Goal: Information Seeking & Learning: Learn about a topic

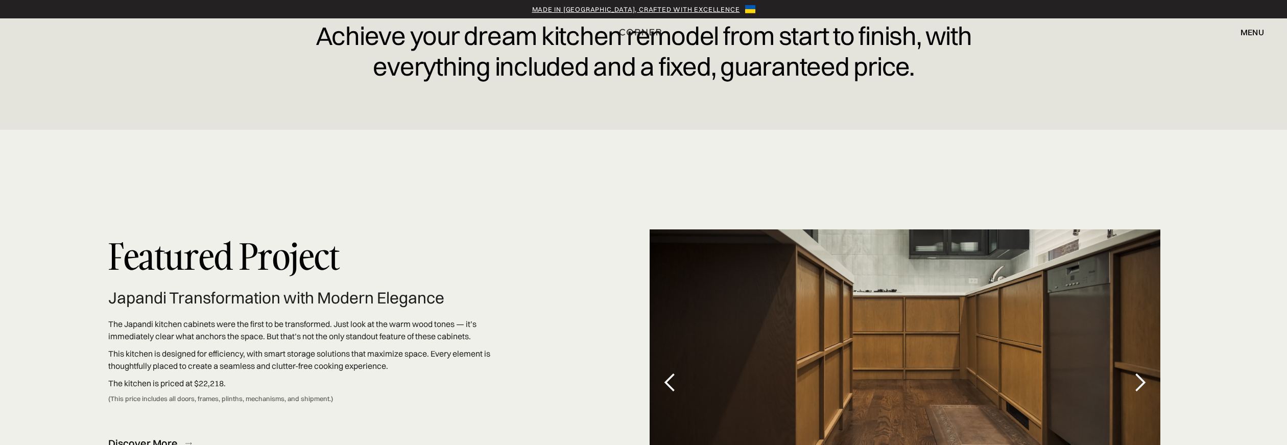
scroll to position [2978, 0]
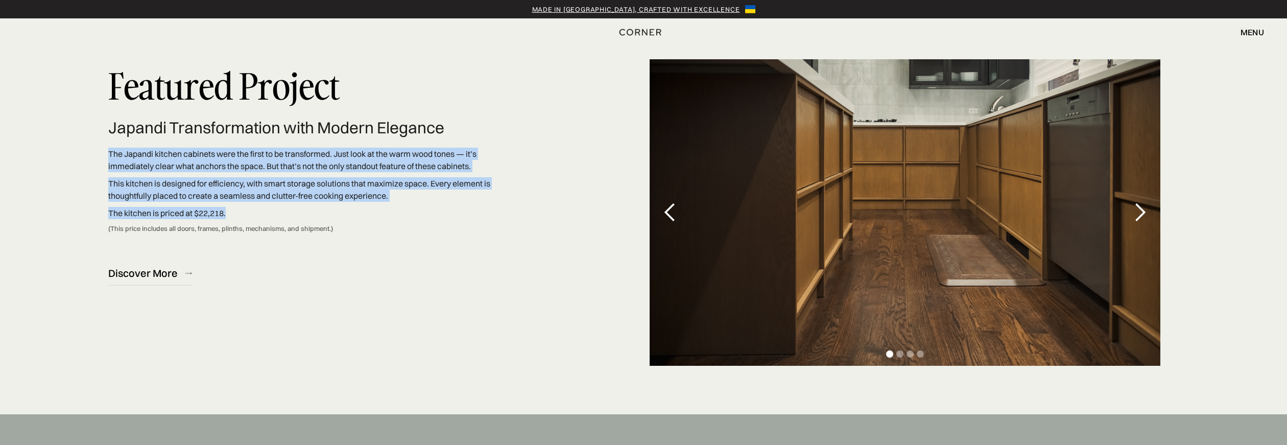
drag, startPoint x: 229, startPoint y: 213, endPoint x: 104, endPoint y: 154, distance: 138.7
click at [104, 154] on div "Featured Project Japandi Transformation with Modern Elegance The Japandi kitche…" at bounding box center [643, 186] width 1287 height 291
click at [94, 153] on div "Featured Project Japandi Transformation with Modern Elegance The Japandi kitche…" at bounding box center [643, 186] width 1287 height 291
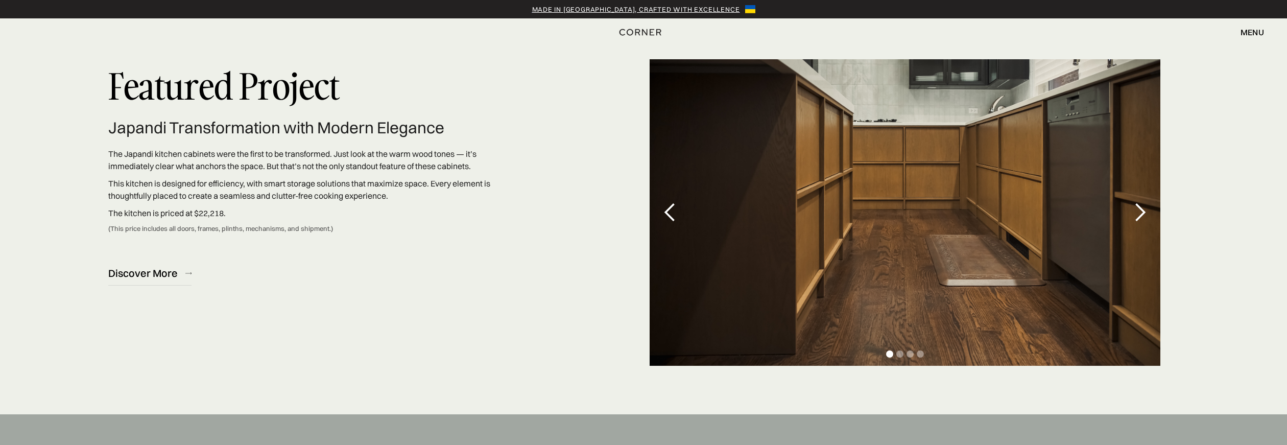
click at [674, 207] on div "previous slide" at bounding box center [670, 212] width 20 height 20
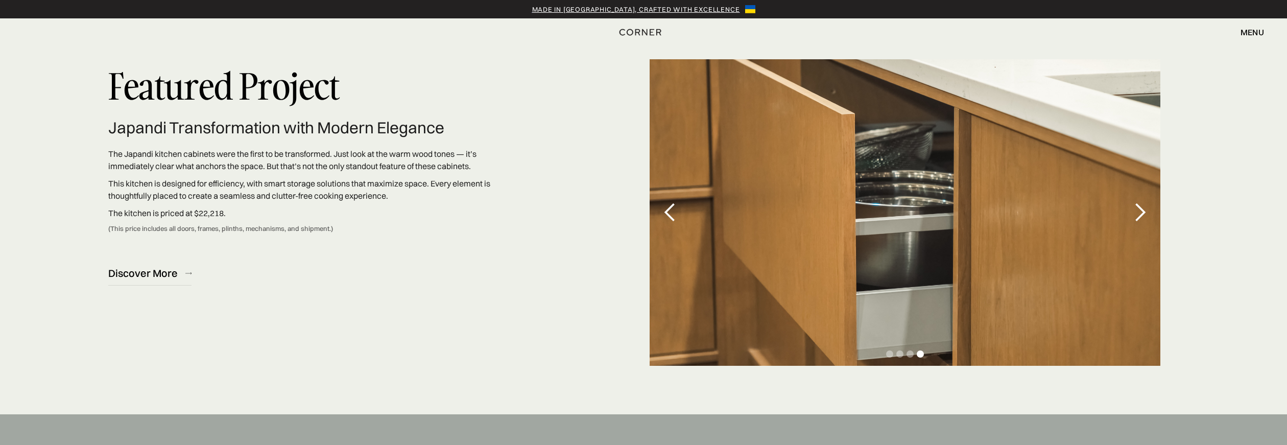
click at [668, 204] on div "previous slide" at bounding box center [670, 212] width 20 height 20
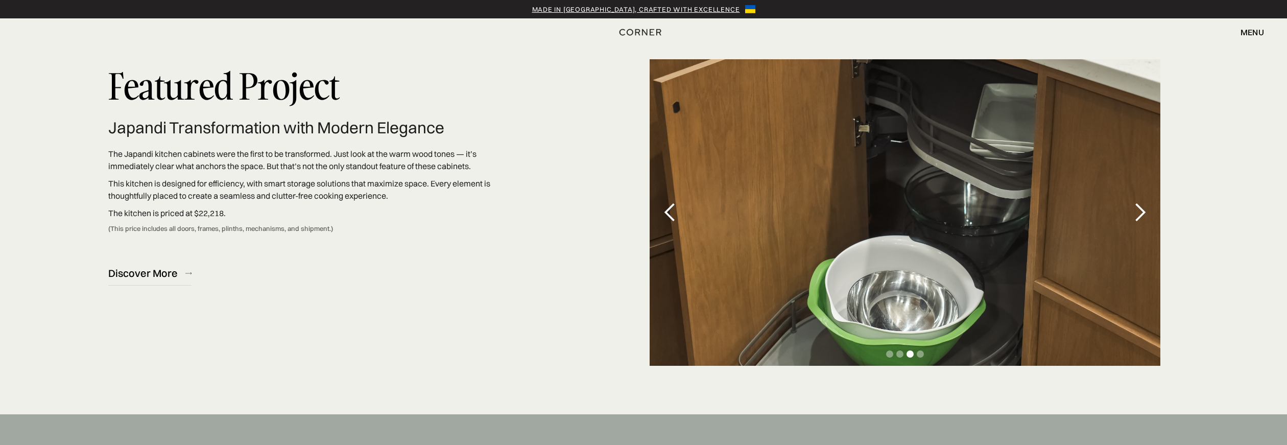
click at [668, 206] on div "previous slide" at bounding box center [670, 212] width 20 height 20
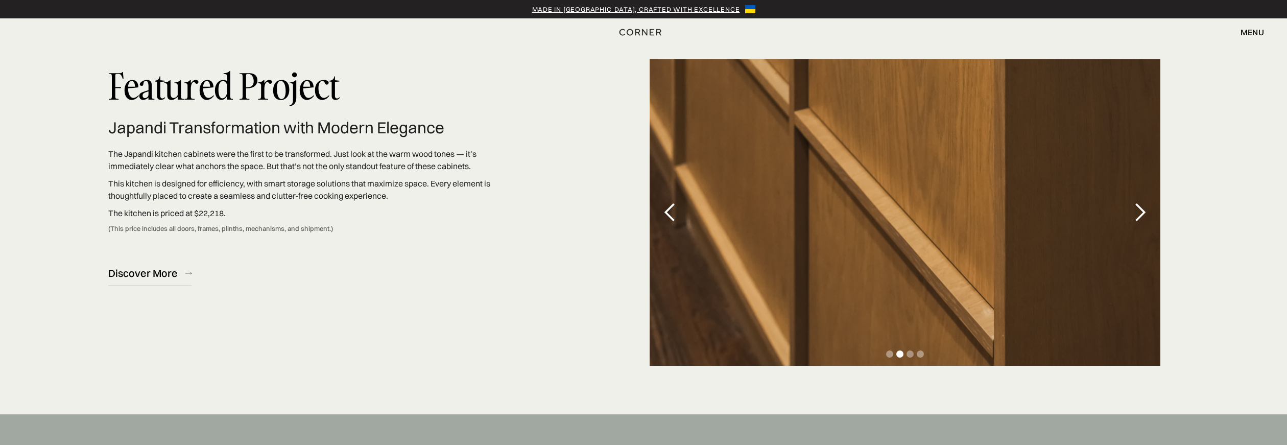
click at [668, 206] on div "previous slide" at bounding box center [670, 212] width 20 height 20
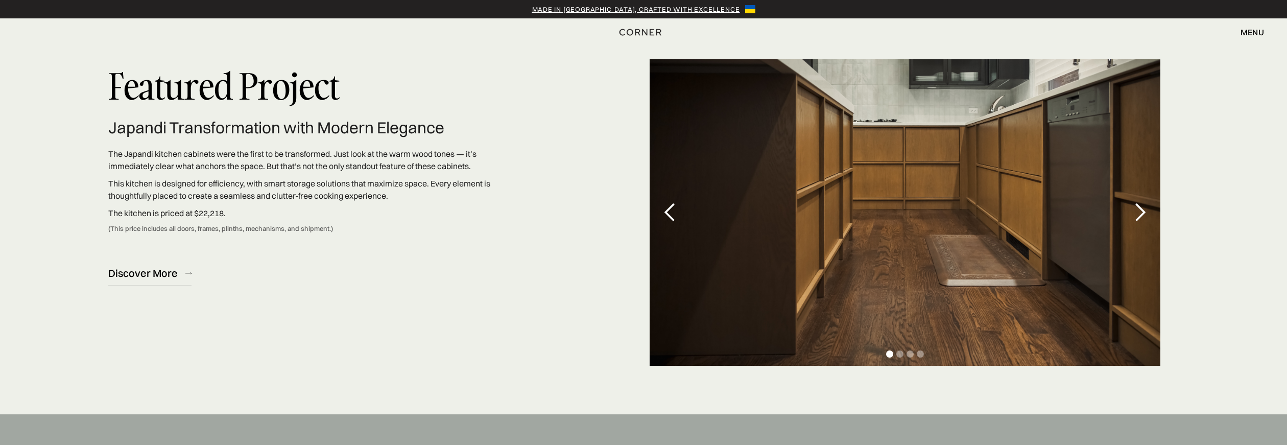
click at [1136, 205] on div "next slide" at bounding box center [1140, 212] width 20 height 20
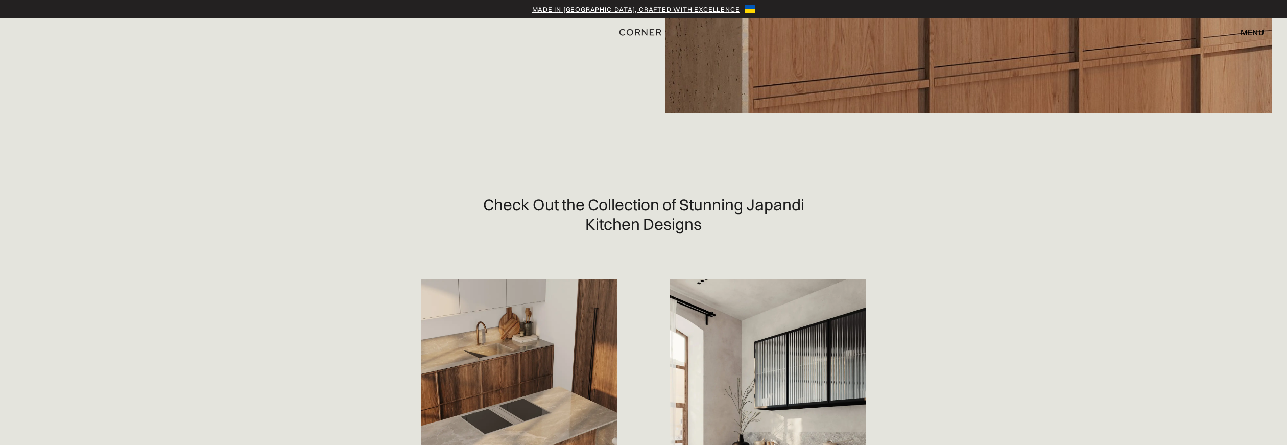
scroll to position [0, 0]
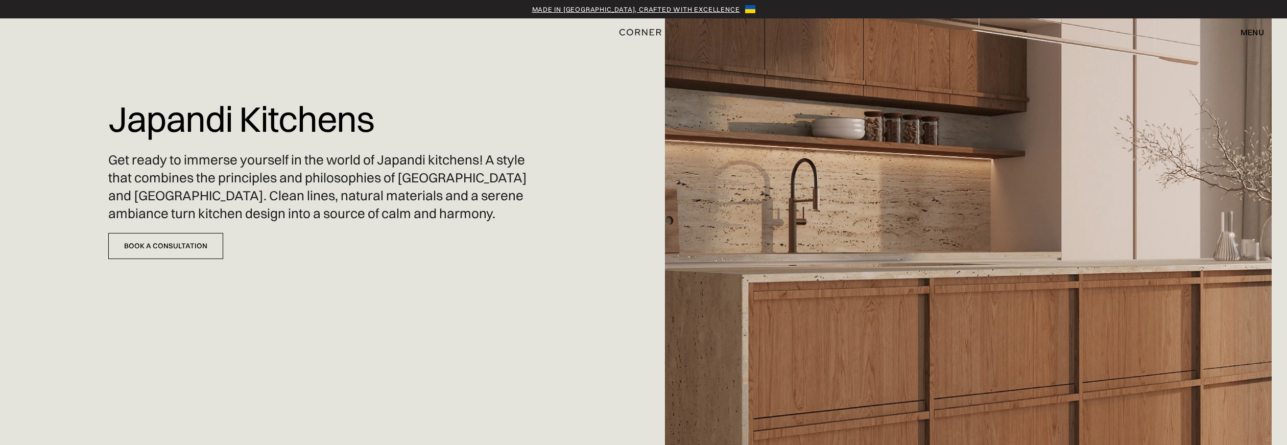
click at [1257, 32] on div "menu" at bounding box center [1252, 32] width 23 height 8
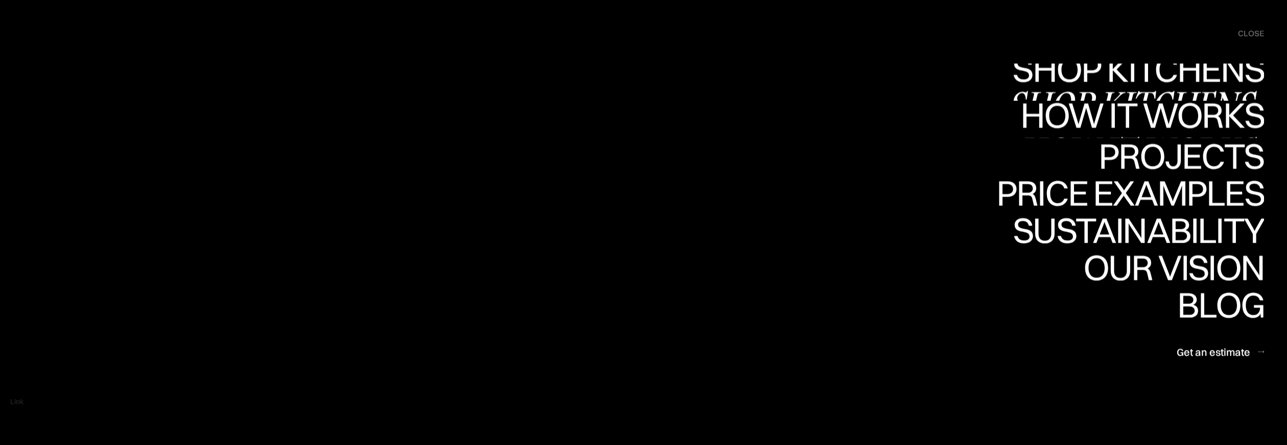
click at [1190, 83] on link "Shop Kitchens Shop Kitchens" at bounding box center [1135, 81] width 257 height 37
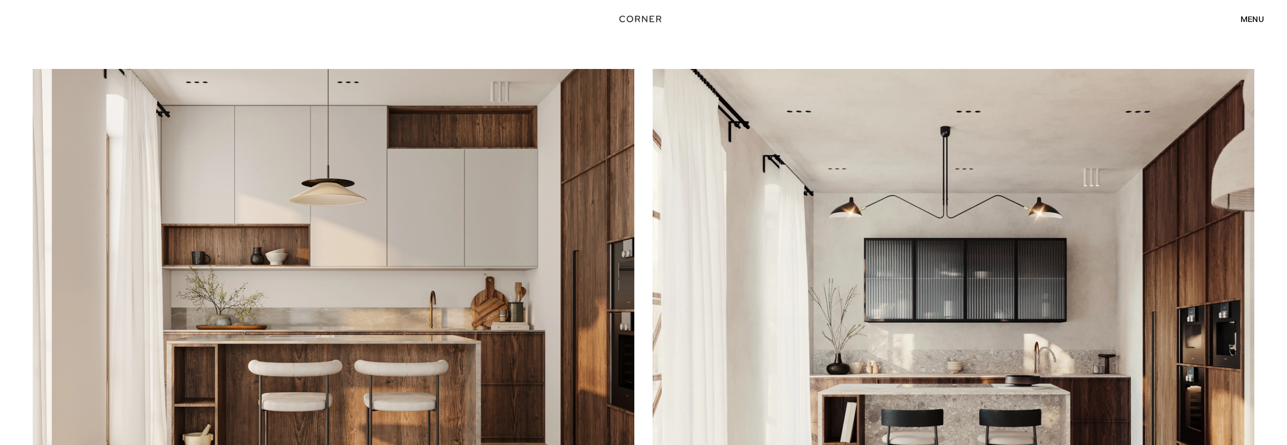
scroll to position [322, 0]
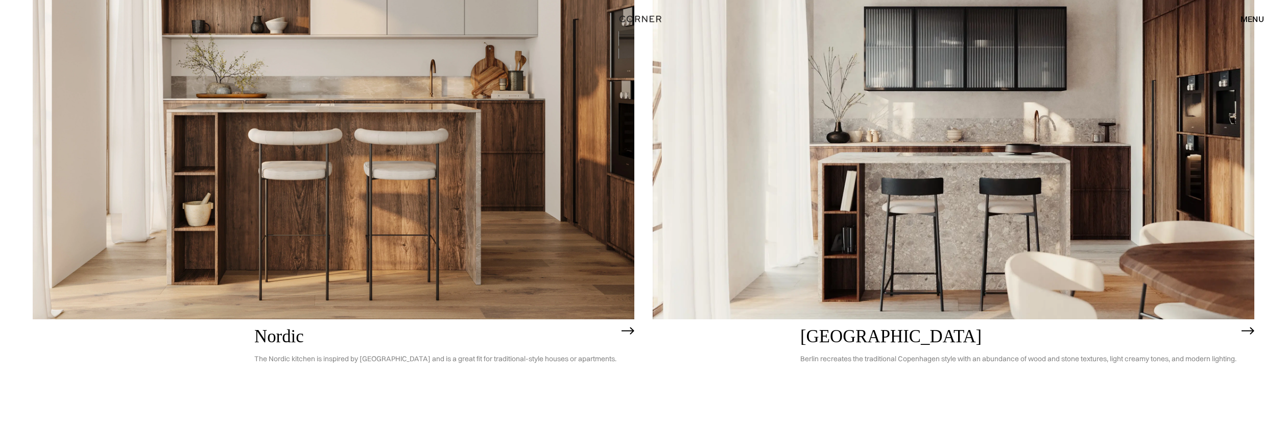
click at [1254, 329] on img at bounding box center [1248, 331] width 13 height 8
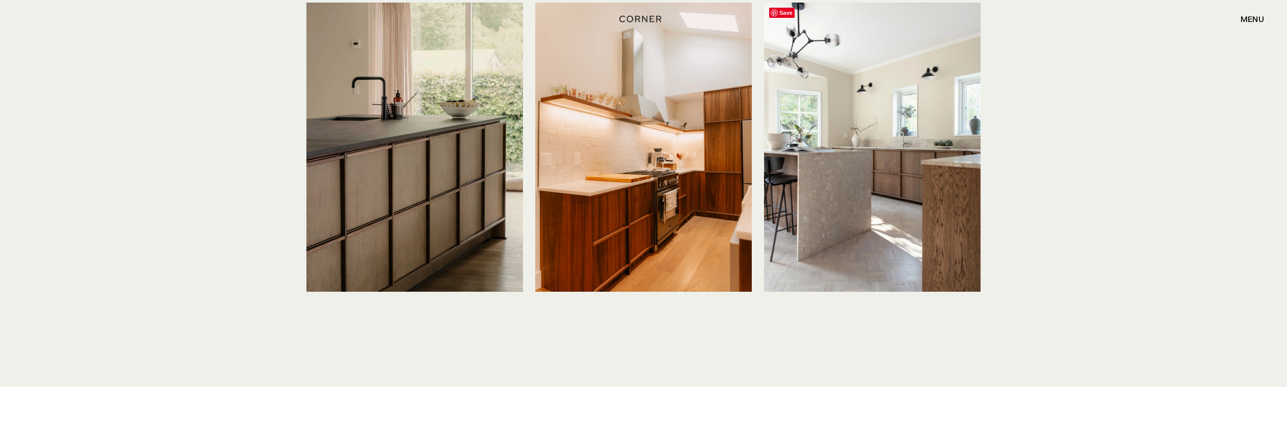
scroll to position [2512, 0]
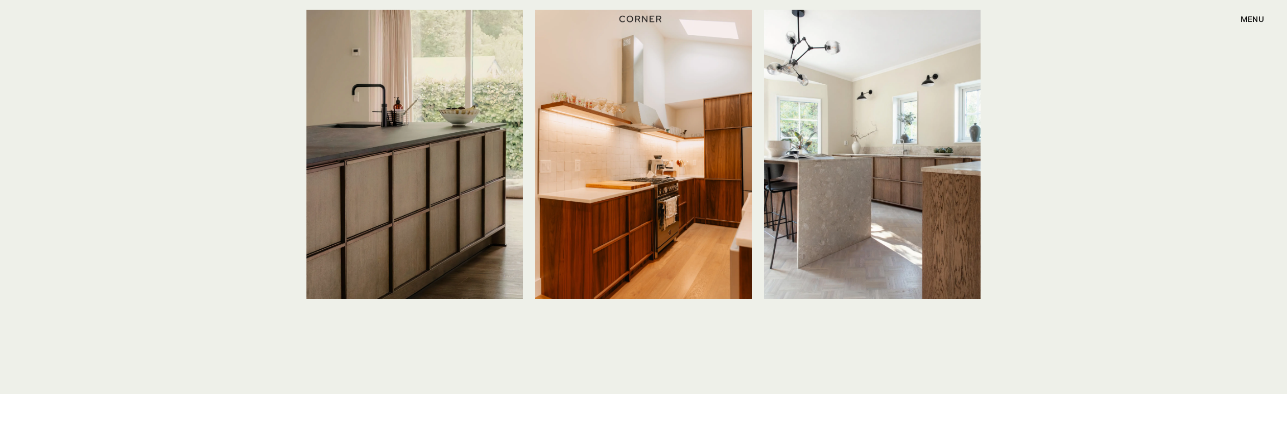
click at [1032, 138] on div "How This Collection looks in real life Save Save Save" at bounding box center [643, 151] width 1287 height 486
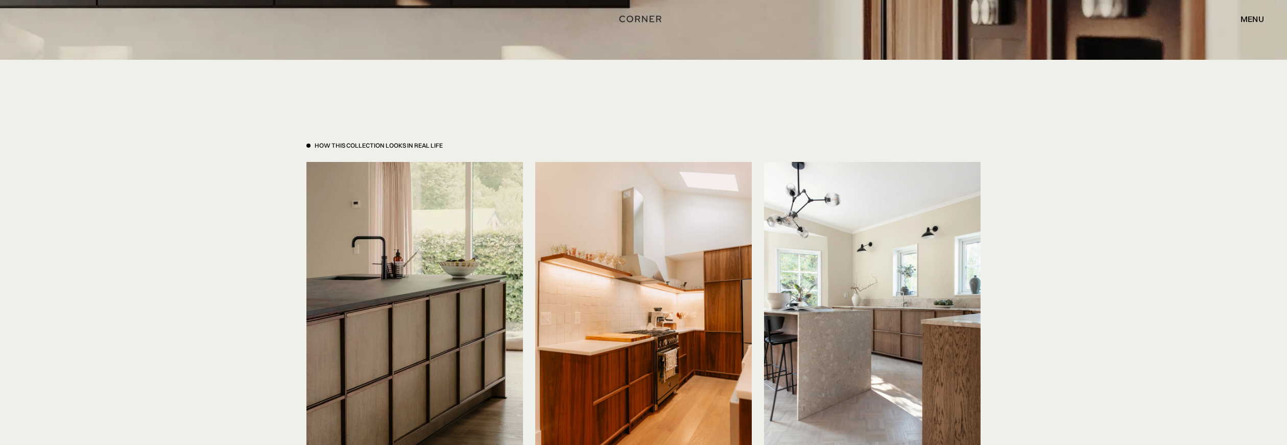
scroll to position [2347, 0]
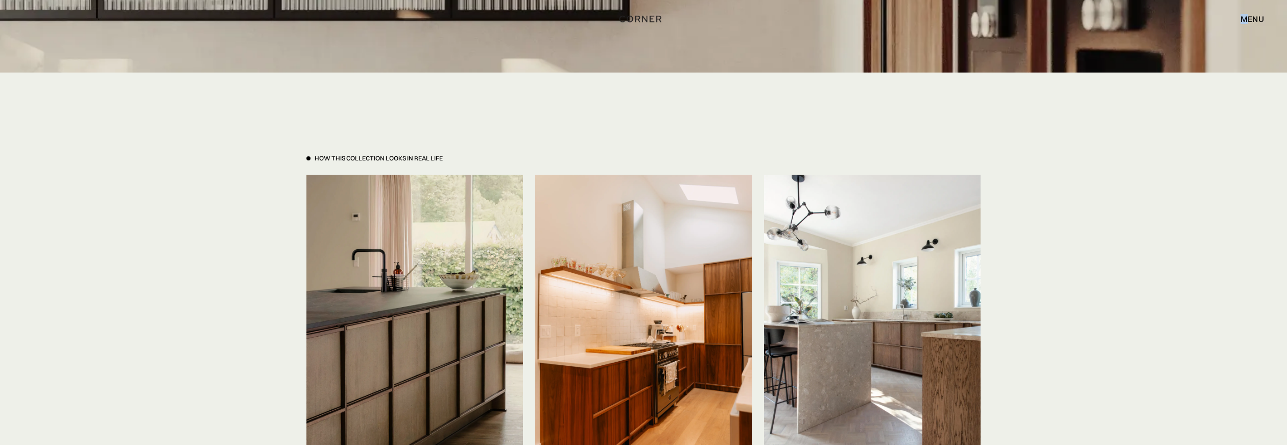
click at [1244, 22] on div "menu" at bounding box center [1252, 19] width 23 height 8
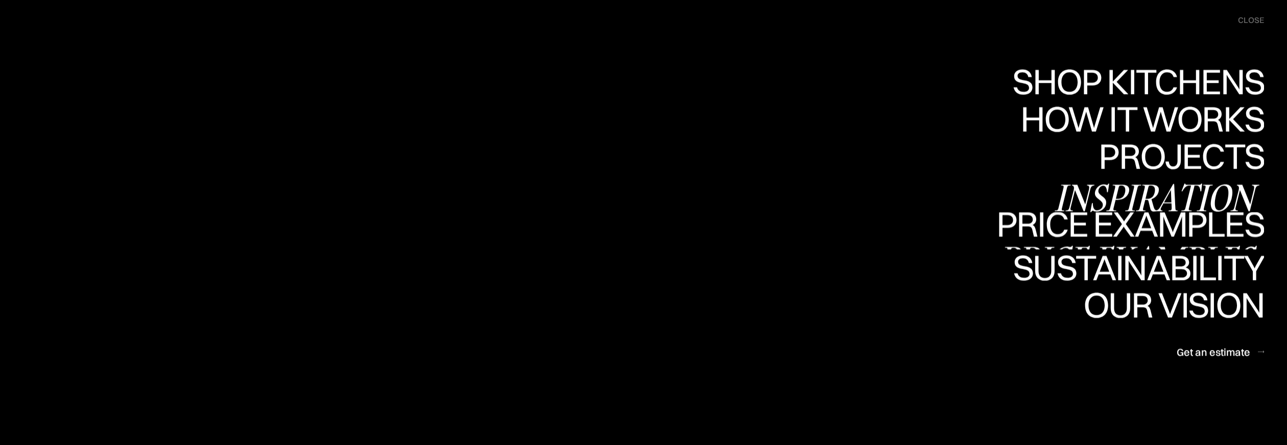
click at [1123, 242] on div "Price examples" at bounding box center [1131, 260] width 268 height 36
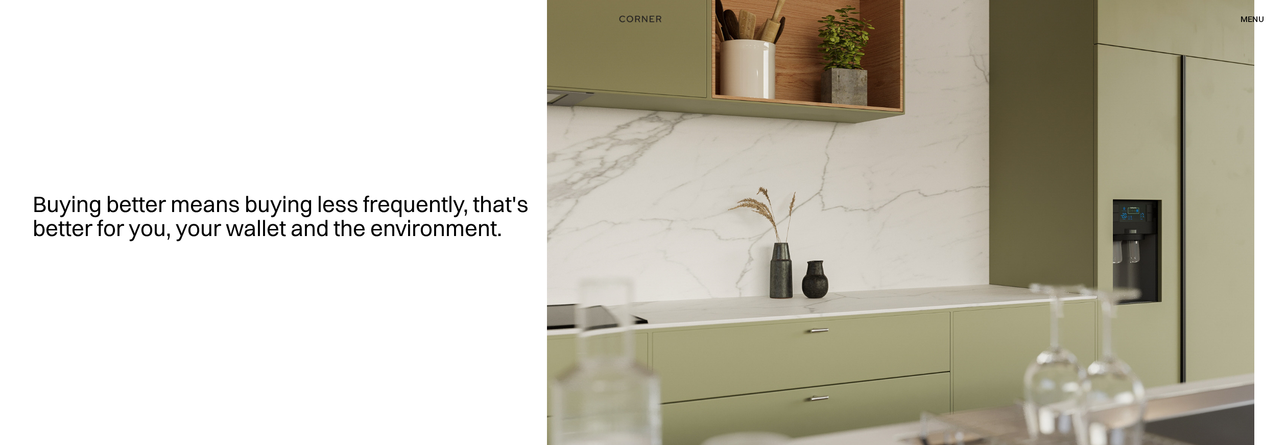
click at [1254, 20] on div "menu" at bounding box center [1252, 19] width 23 height 8
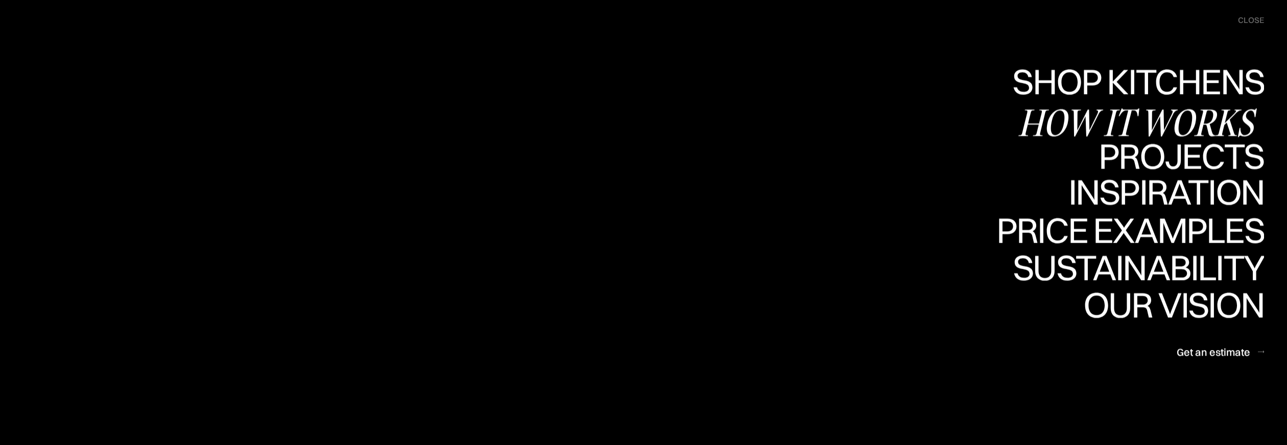
click at [1128, 112] on div "How it works" at bounding box center [1141, 122] width 246 height 36
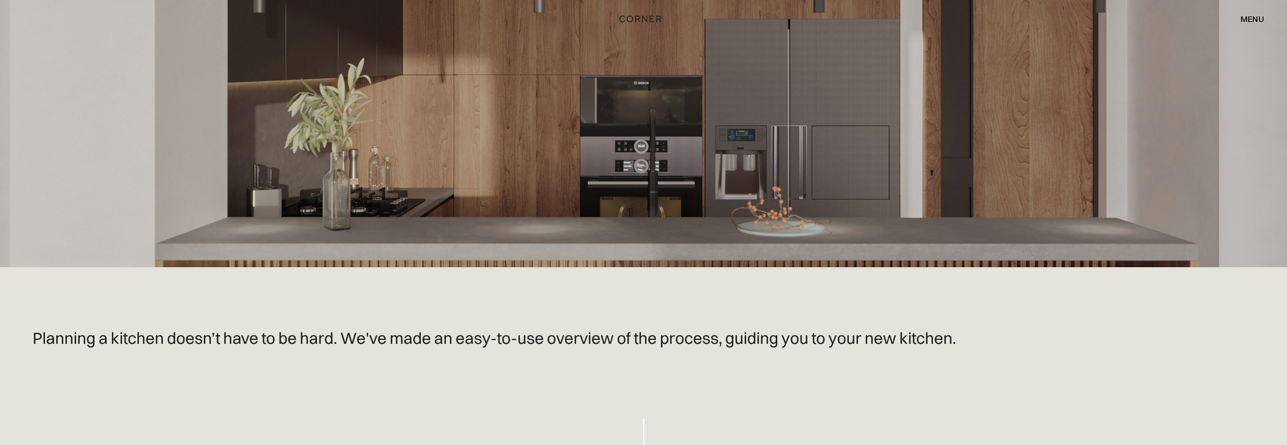
click at [1248, 22] on div "menu" at bounding box center [1252, 19] width 23 height 8
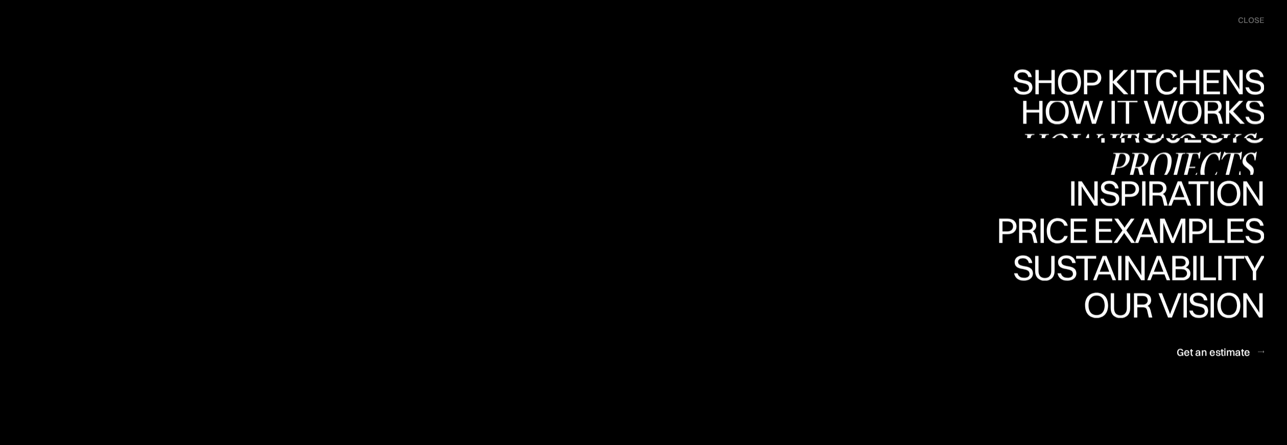
click at [1167, 152] on div "Projects" at bounding box center [1182, 166] width 166 height 36
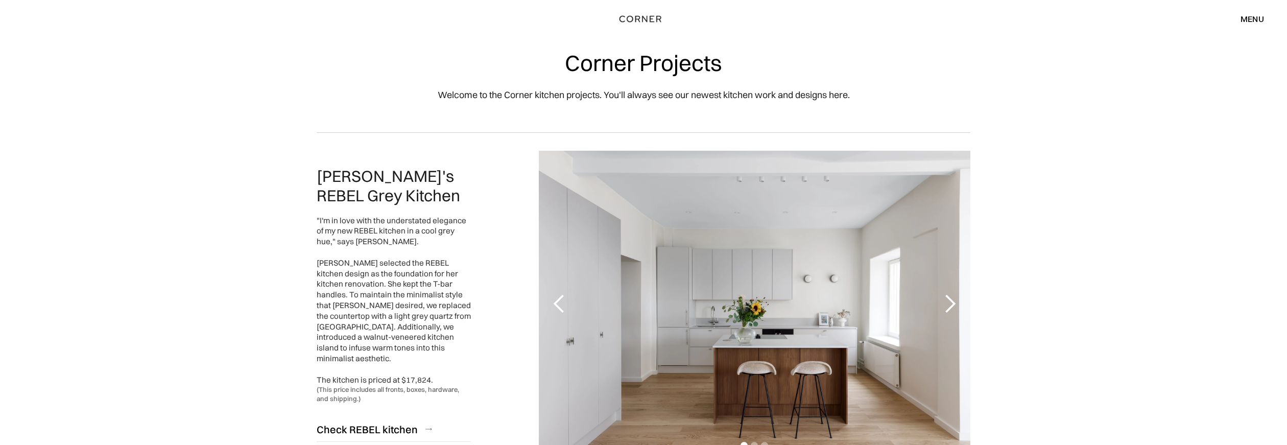
click at [306, 316] on div "[PERSON_NAME]'s REBEL Grey Kitchen "I'm in love with the understated elegance o…" at bounding box center [643, 303] width 685 height 343
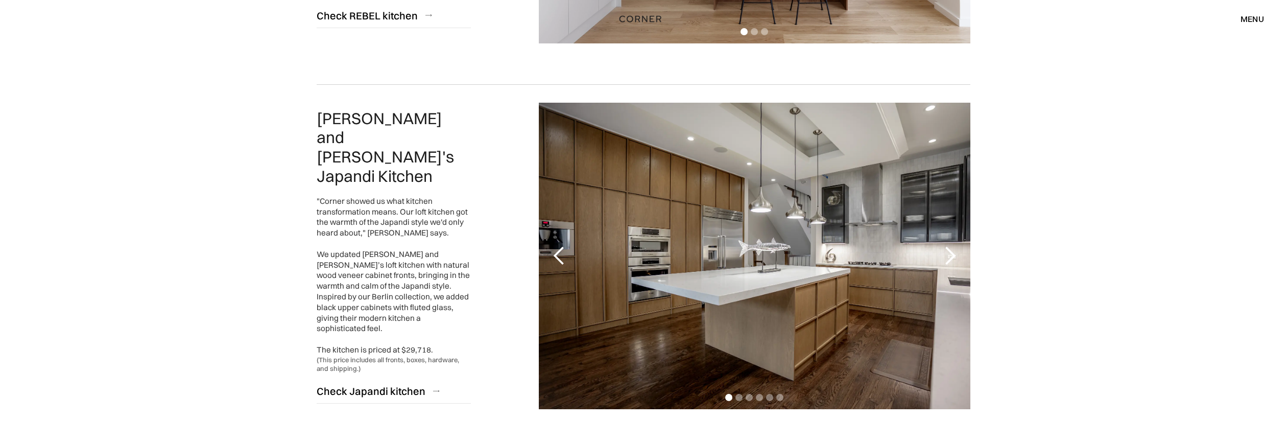
scroll to position [420, 0]
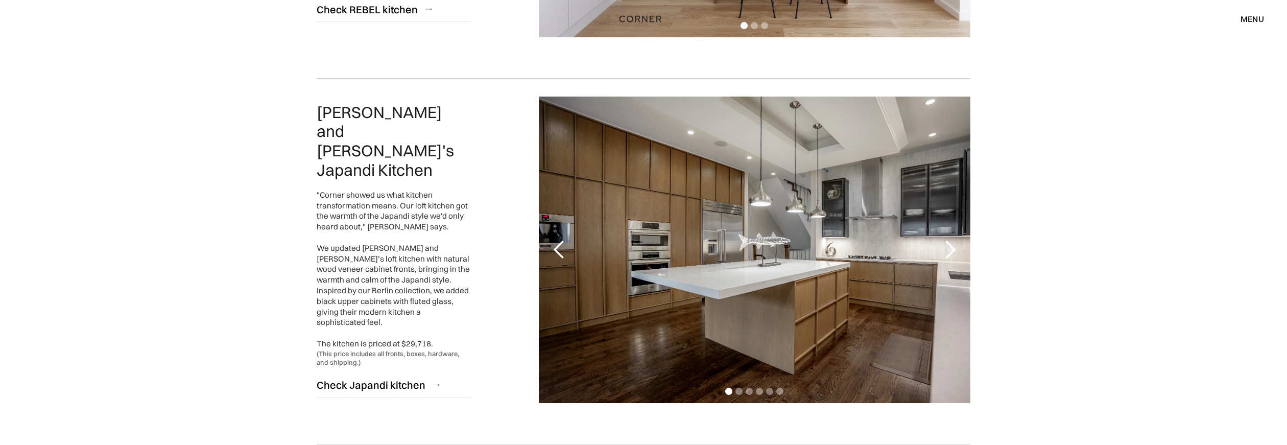
click at [957, 244] on div "next slide" at bounding box center [950, 250] width 20 height 20
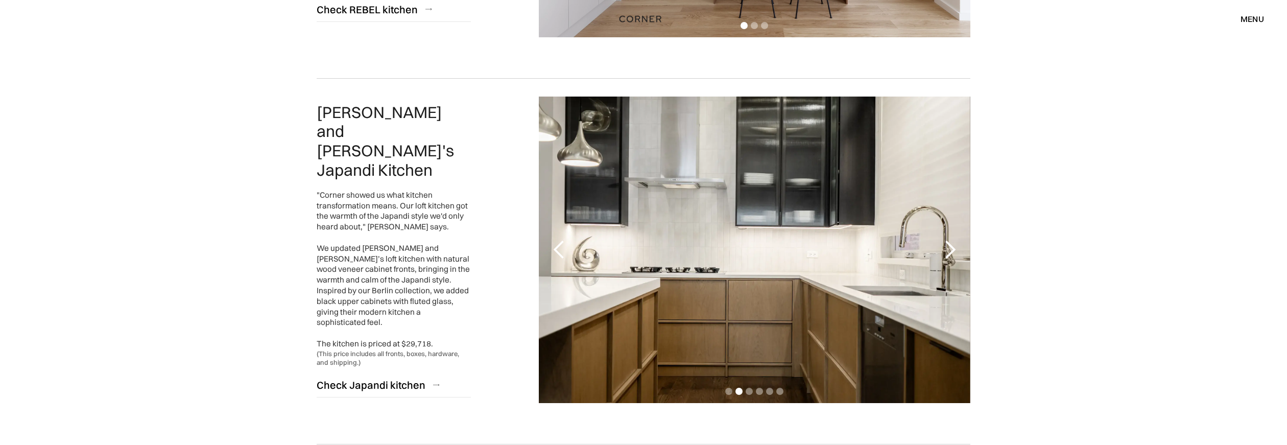
click at [949, 253] on div "next slide" at bounding box center [950, 250] width 20 height 20
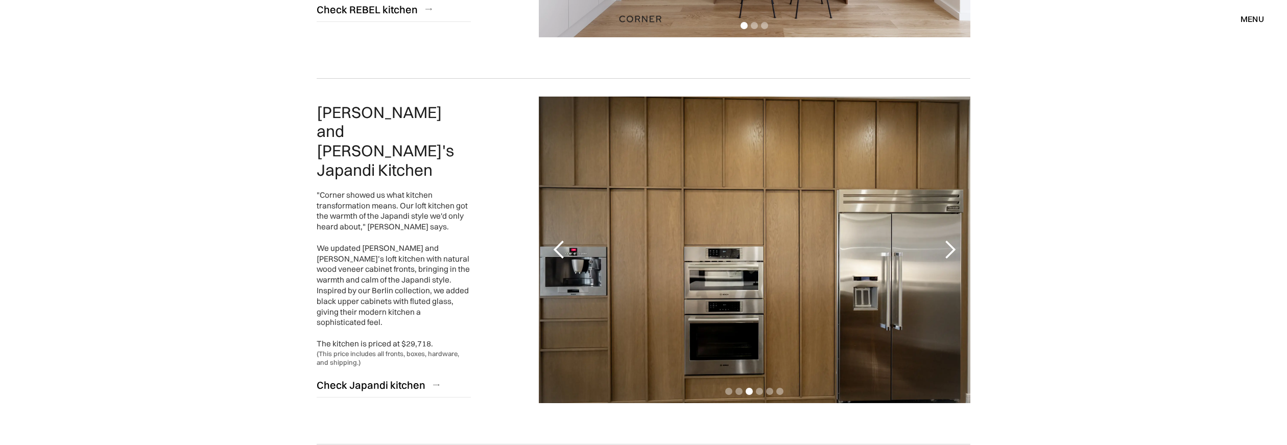
click at [949, 250] on div "next slide" at bounding box center [950, 250] width 20 height 20
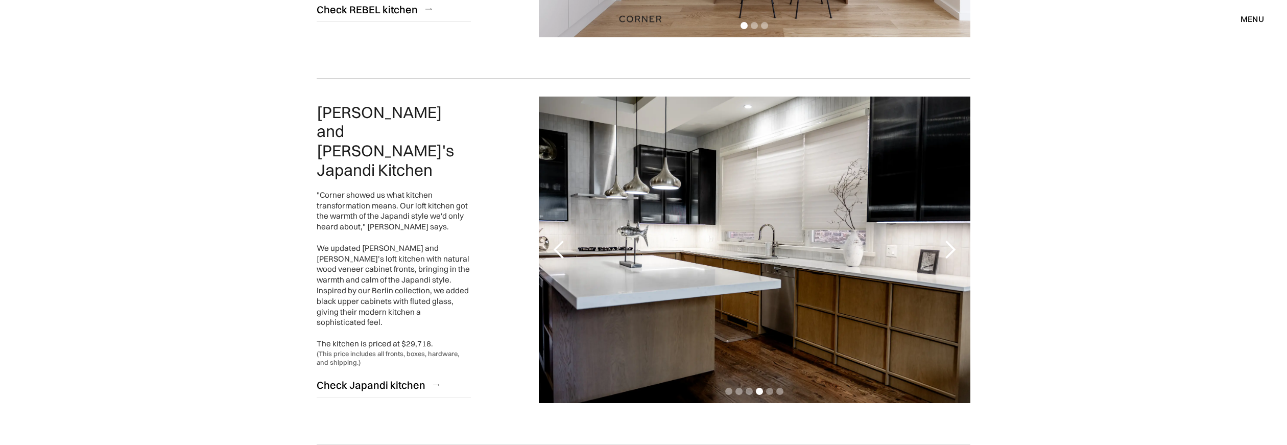
click at [949, 250] on div "next slide" at bounding box center [950, 250] width 20 height 20
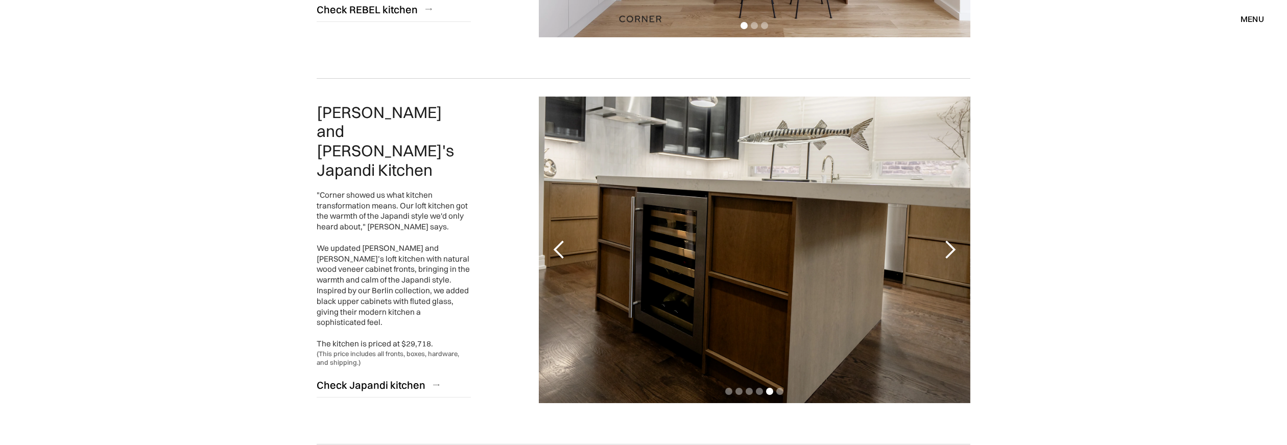
click at [953, 248] on div "next slide" at bounding box center [950, 250] width 20 height 20
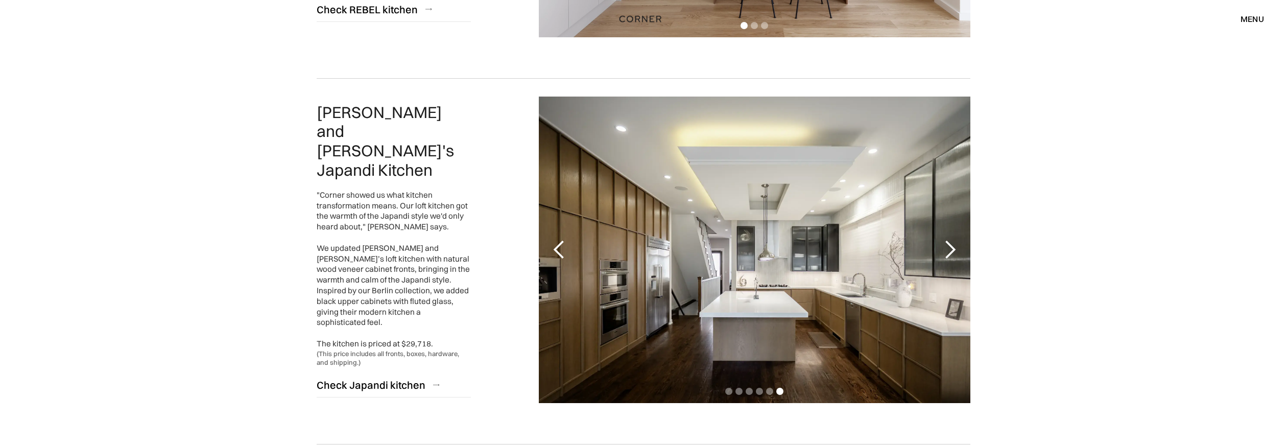
click at [951, 248] on div "next slide" at bounding box center [950, 250] width 20 height 20
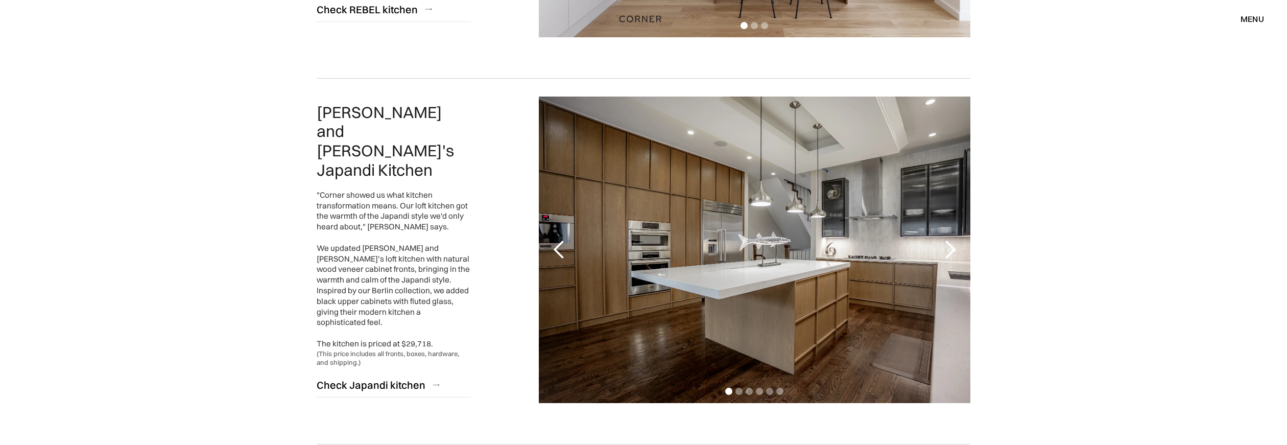
click at [951, 248] on div "next slide" at bounding box center [950, 250] width 20 height 20
